Goal: Entertainment & Leisure: Consume media (video, audio)

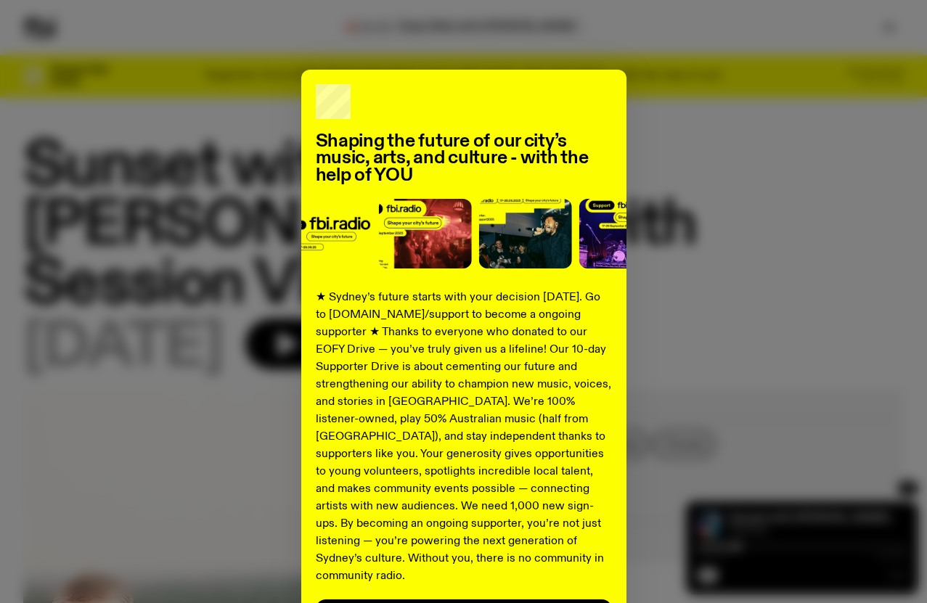
click at [757, 283] on div "Shaping the future of our city’s music, arts, and culture - with the help of YO…" at bounding box center [463, 368] width 880 height 596
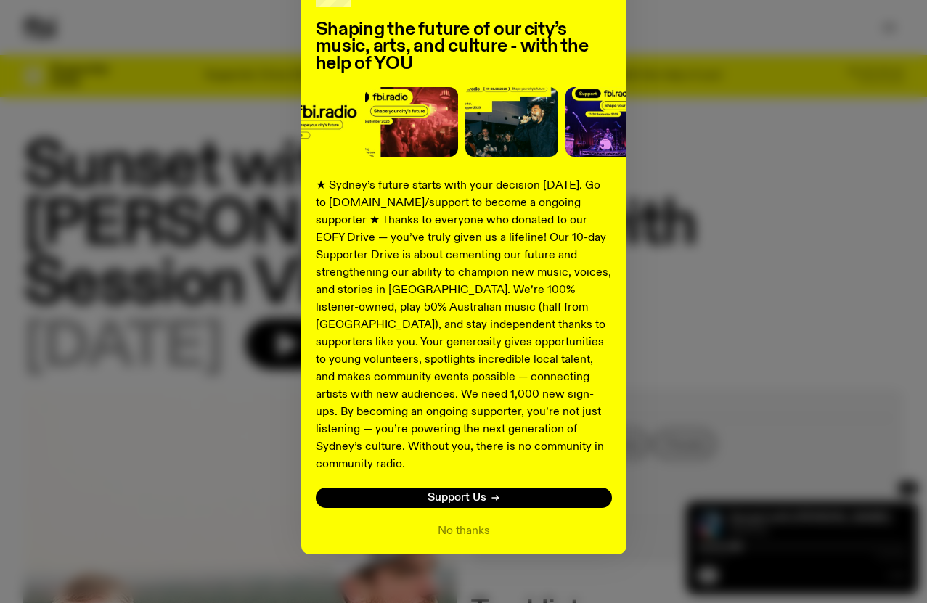
scroll to position [115, 0]
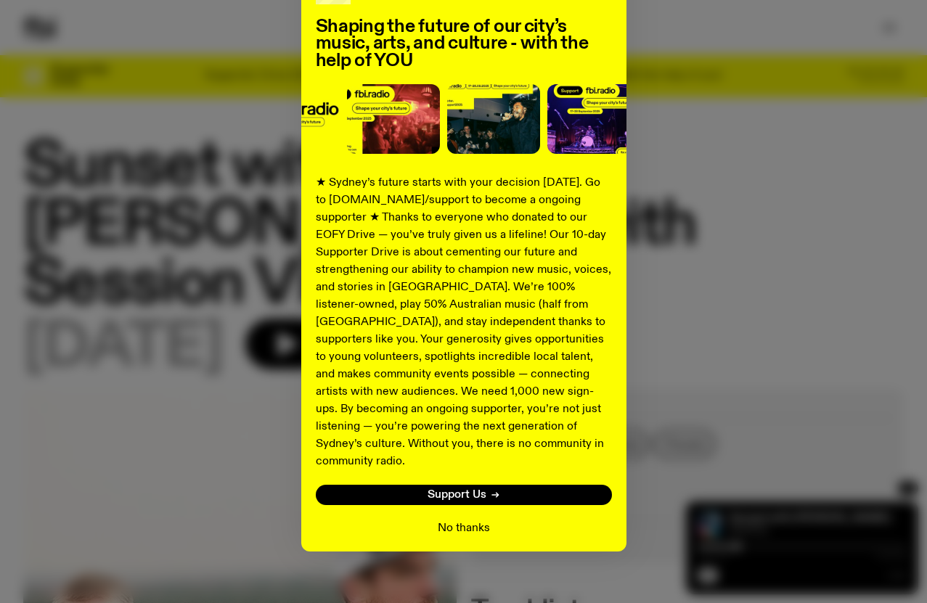
click at [485, 520] on button "No thanks" at bounding box center [464, 528] width 52 height 17
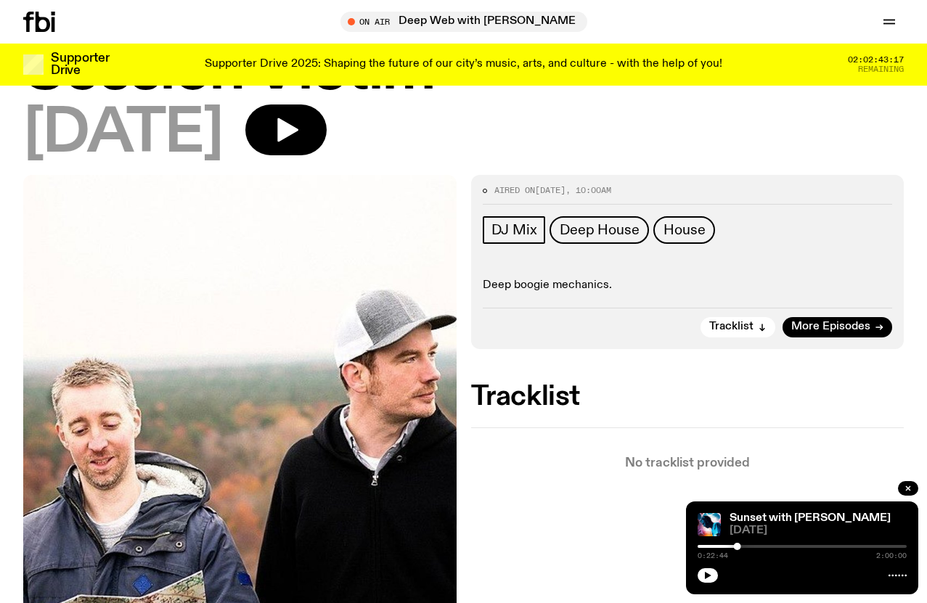
scroll to position [15, 0]
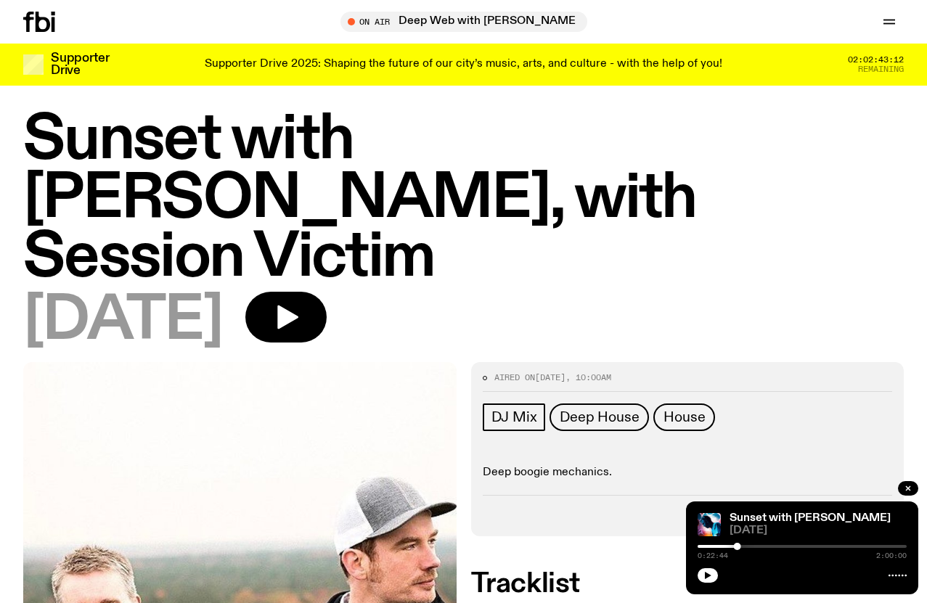
click at [33, 17] on icon at bounding box center [28, 22] width 10 height 20
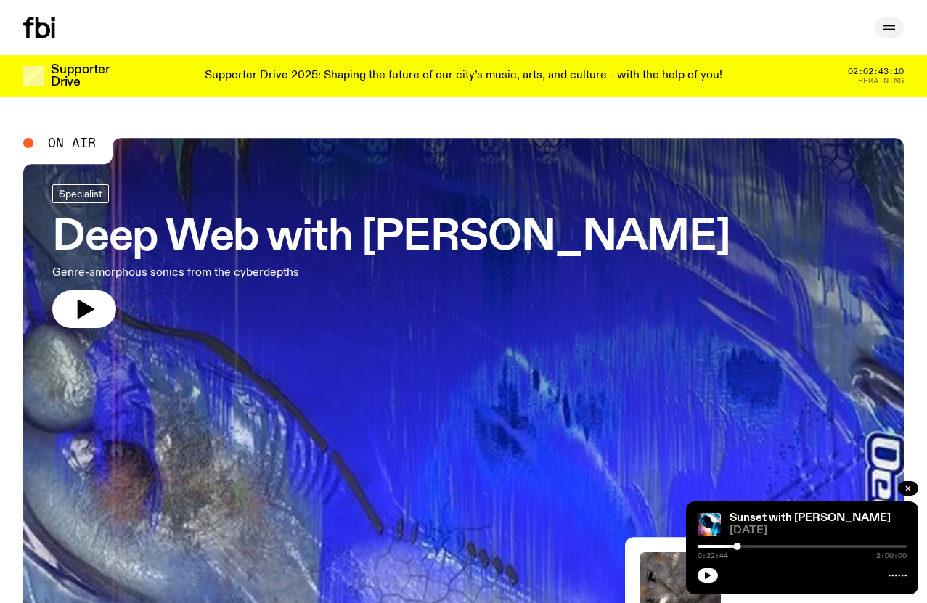
click at [889, 28] on icon "button" at bounding box center [888, 27] width 17 height 17
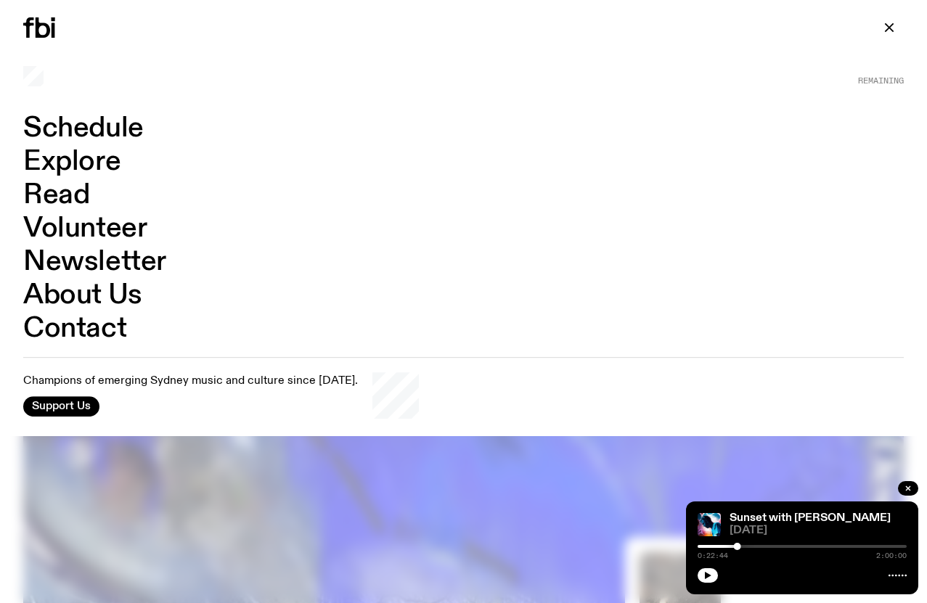
click at [81, 131] on link "Schedule" at bounding box center [83, 129] width 120 height 28
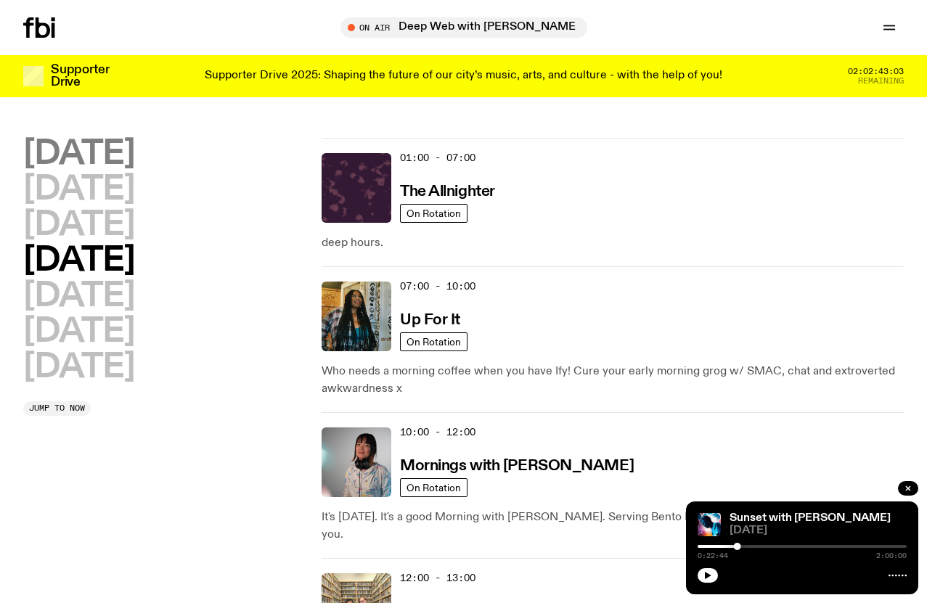
click at [99, 161] on h2 "[DATE]" at bounding box center [78, 154] width 111 height 33
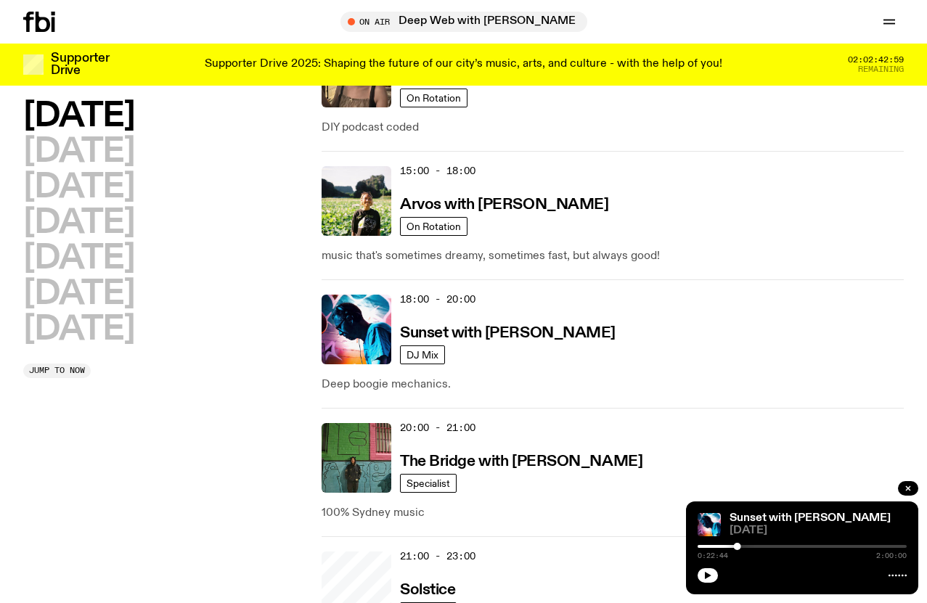
scroll to position [636, 0]
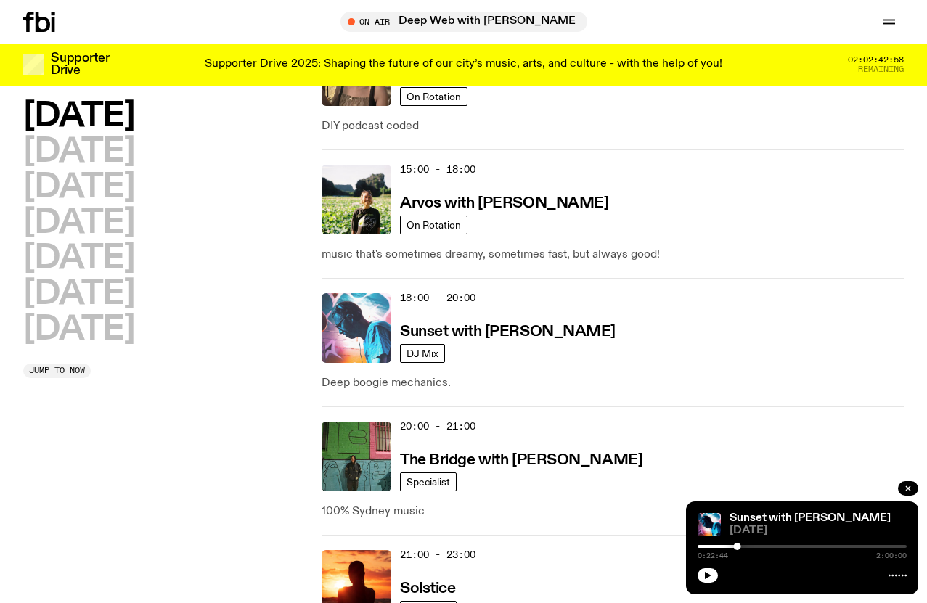
click at [358, 316] on img at bounding box center [356, 328] width 70 height 70
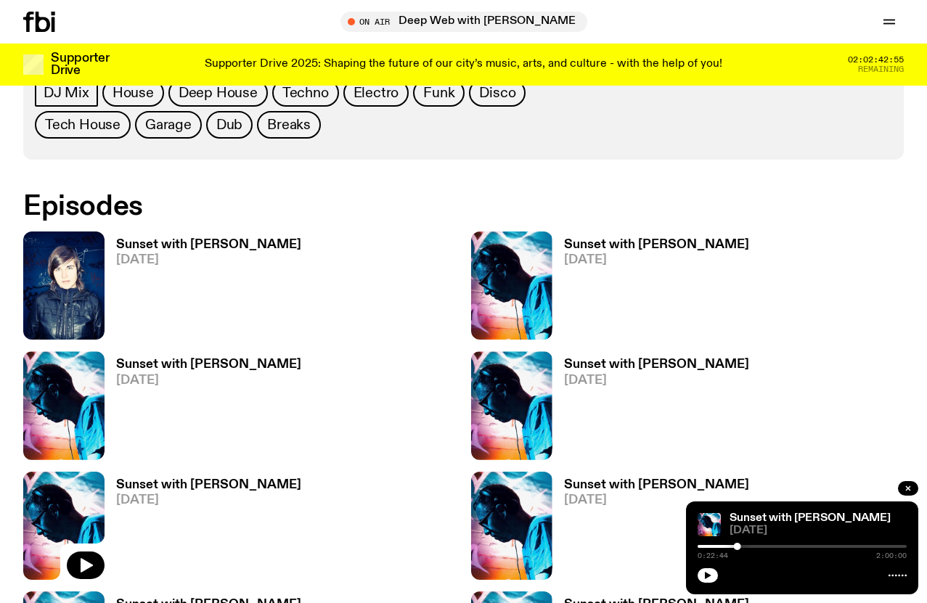
scroll to position [793, 0]
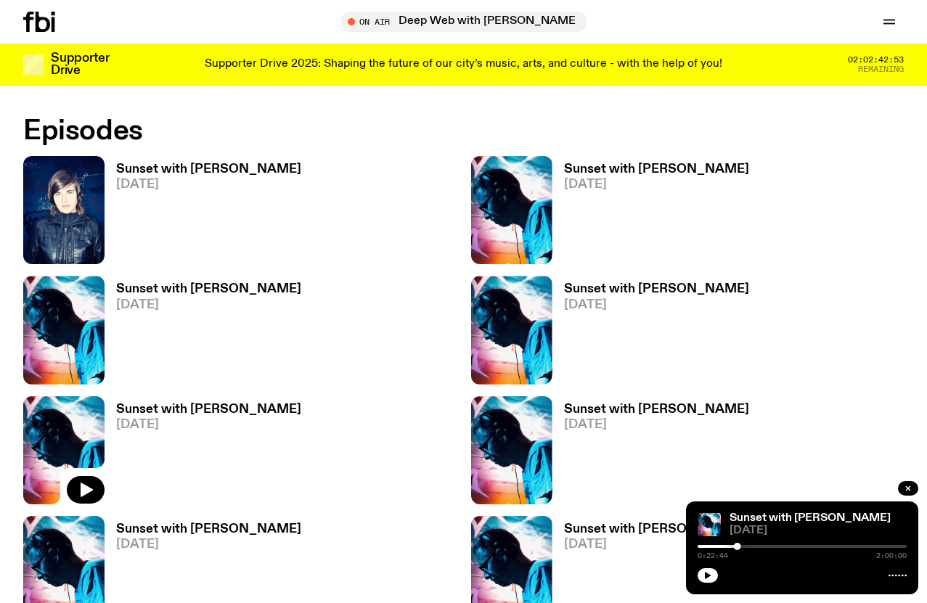
click at [195, 165] on h3 "Sunset with [PERSON_NAME]" at bounding box center [208, 169] width 185 height 12
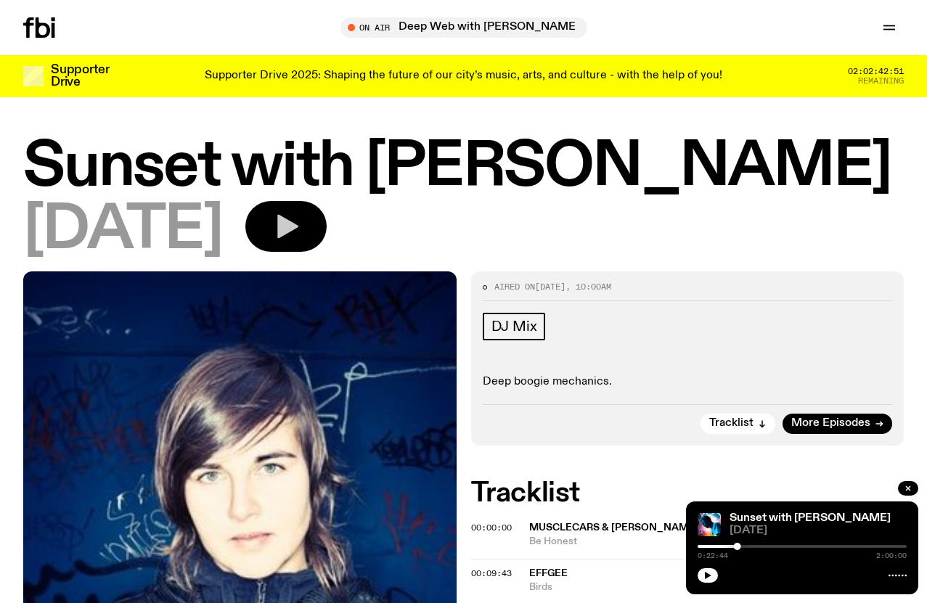
click at [317, 229] on button "button" at bounding box center [285, 226] width 81 height 51
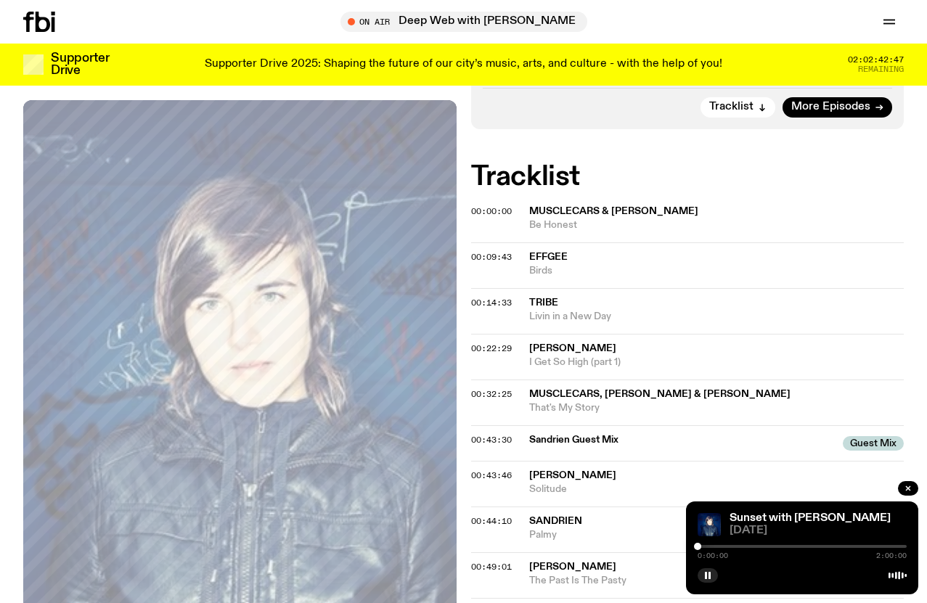
scroll to position [318, 0]
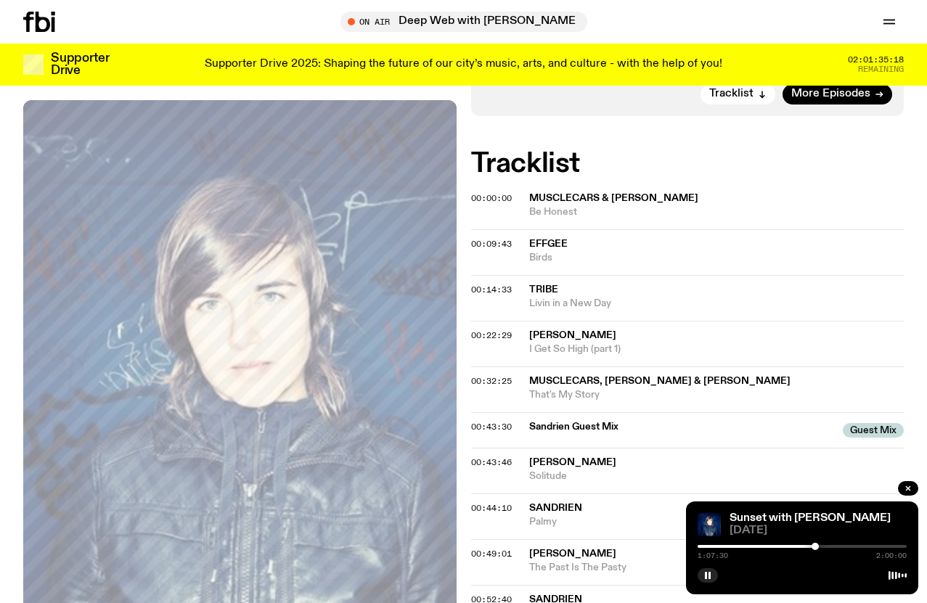
scroll to position [318, 0]
click at [705, 568] on button "button" at bounding box center [707, 575] width 20 height 15
